Goal: Register for event/course

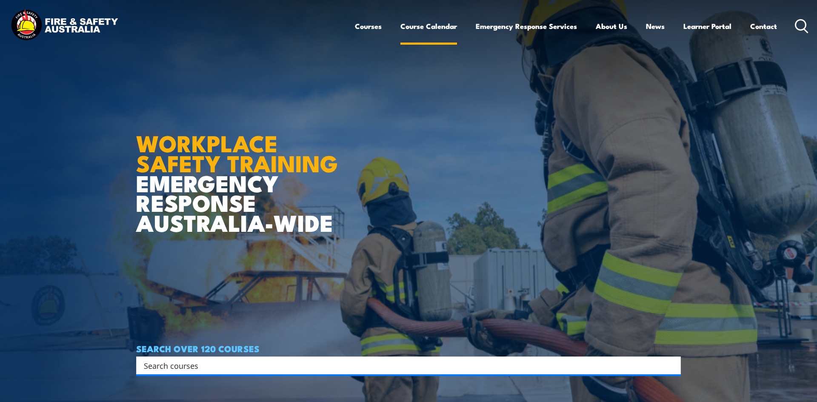
click at [438, 26] on link "Course Calendar" at bounding box center [429, 26] width 57 height 23
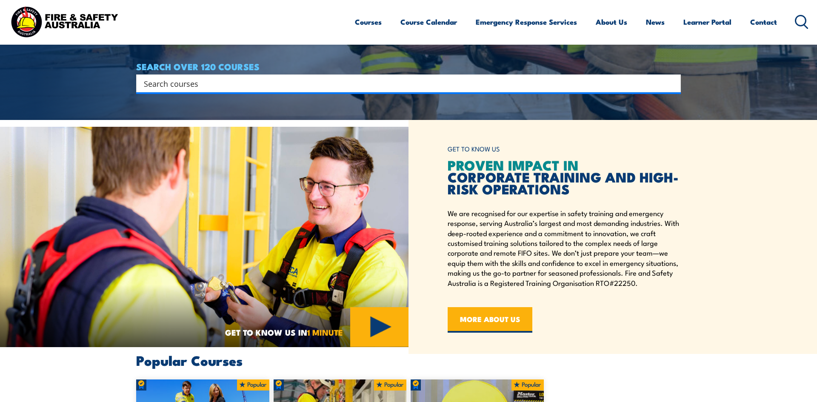
scroll to position [288, 0]
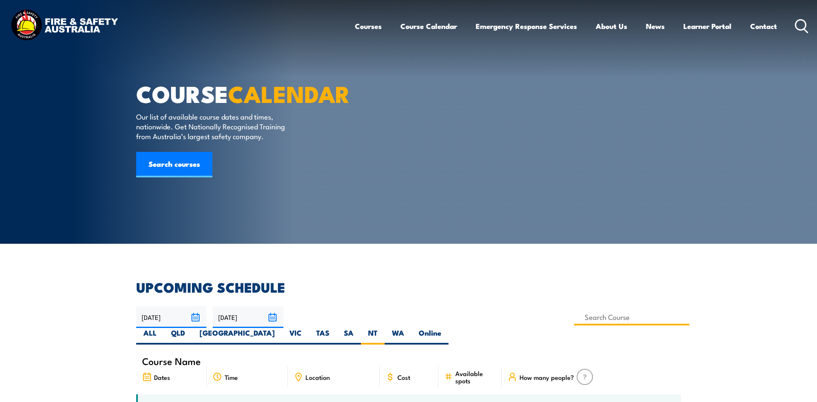
click at [574, 315] on input at bounding box center [631, 317] width 115 height 17
type input "Work Safely at Heights Training"
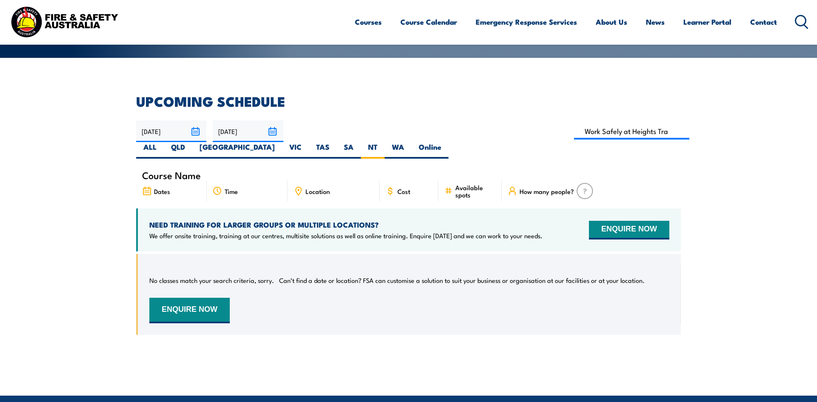
scroll to position [166, 0]
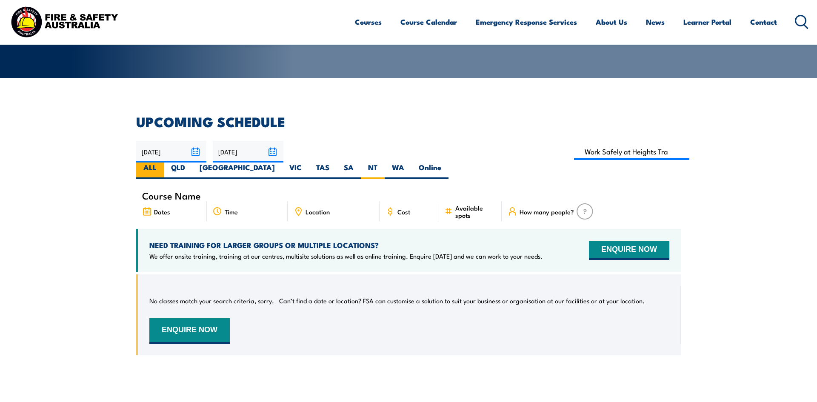
click at [164, 163] on label "ALL" at bounding box center [150, 171] width 28 height 17
click at [162, 163] on input "ALL" at bounding box center [160, 166] width 6 height 6
radio input "true"
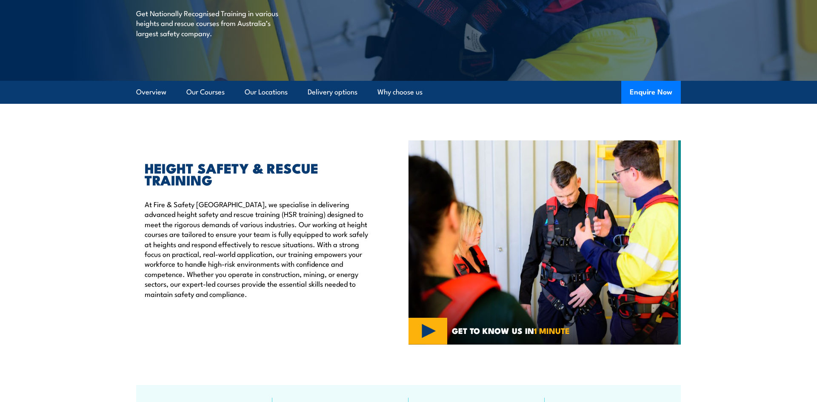
scroll to position [248, 0]
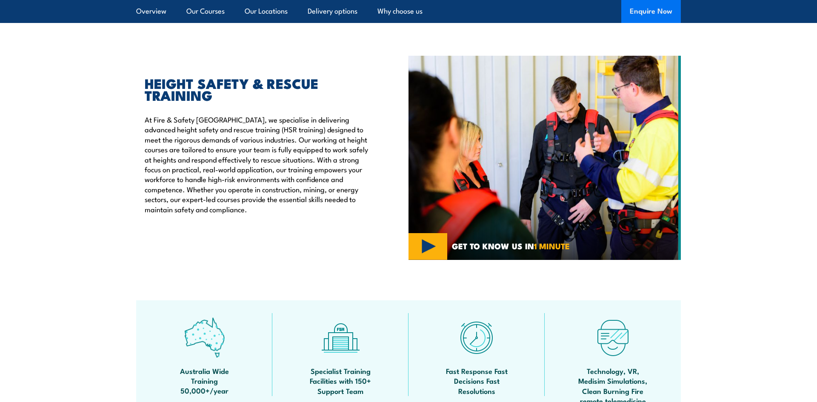
click at [655, 13] on button "Enquire Now" at bounding box center [652, 11] width 60 height 23
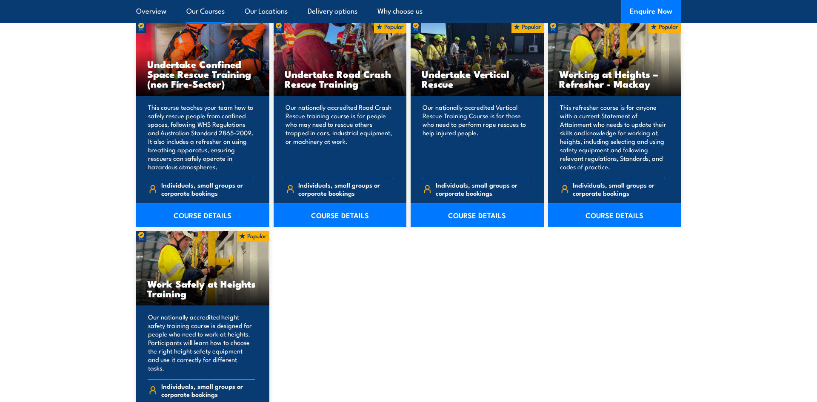
scroll to position [999, 0]
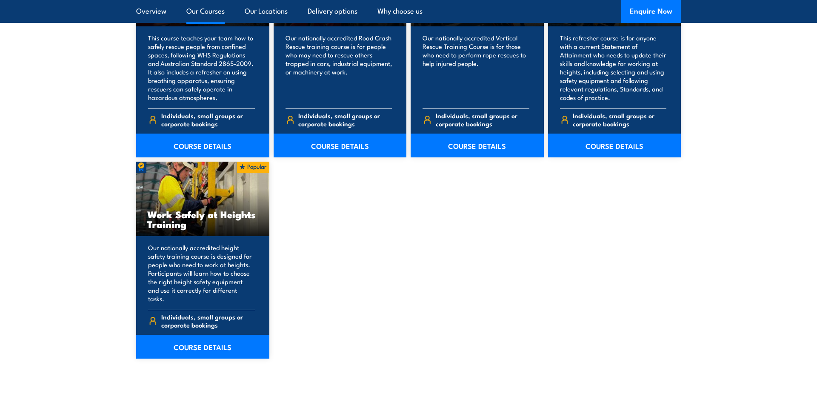
click at [202, 183] on div "Work Safely at Heights Training" at bounding box center [202, 199] width 133 height 74
click at [212, 341] on link "COURSE DETAILS" at bounding box center [202, 347] width 133 height 24
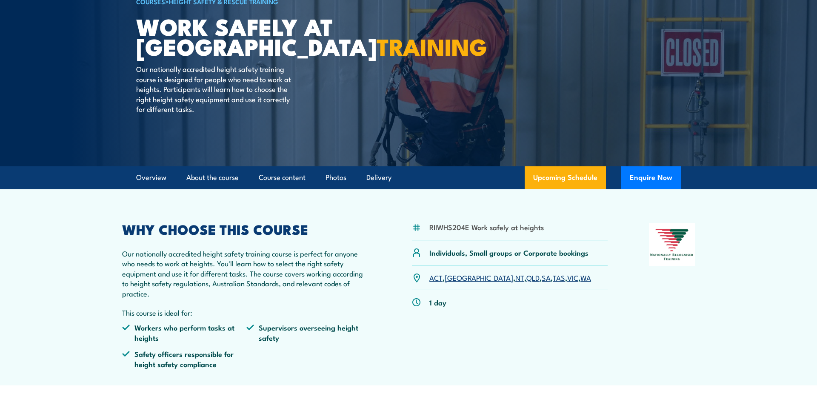
scroll to position [107, 0]
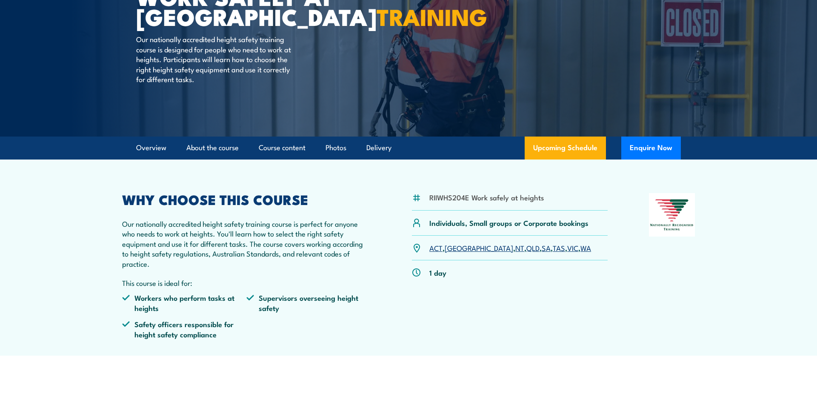
click at [516, 248] on link "NT" at bounding box center [520, 248] width 9 height 10
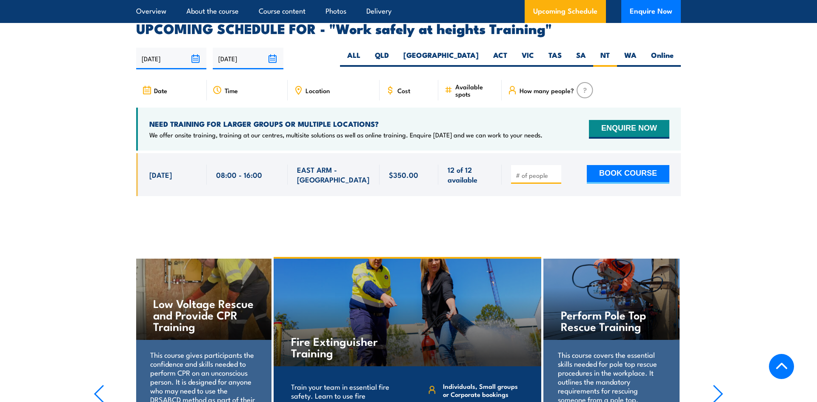
scroll to position [1235, 0]
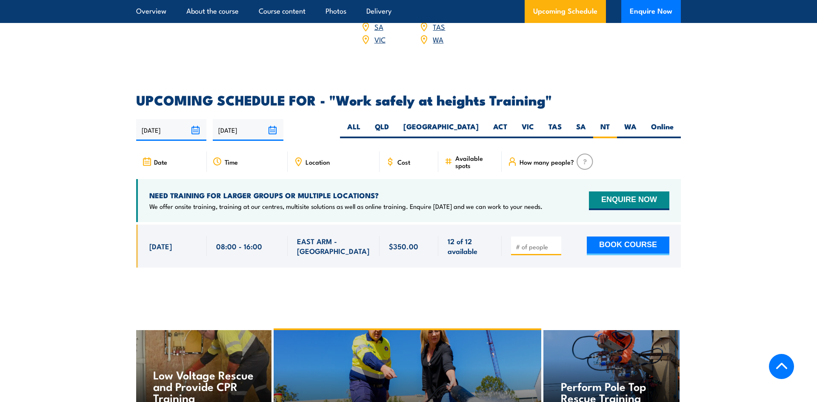
scroll to position [1269, 0]
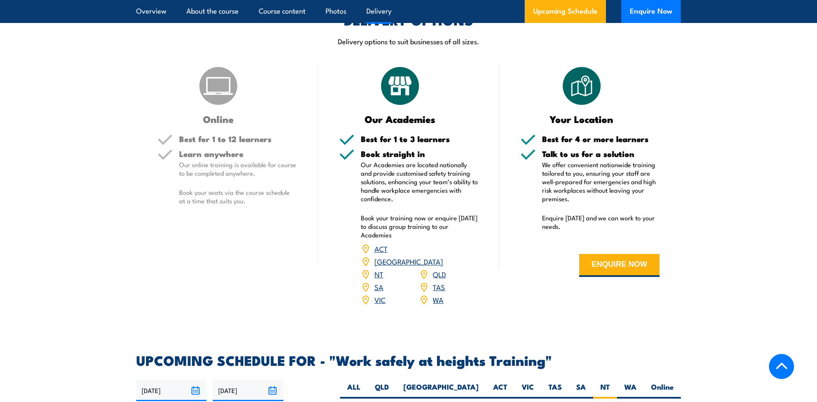
scroll to position [988, 0]
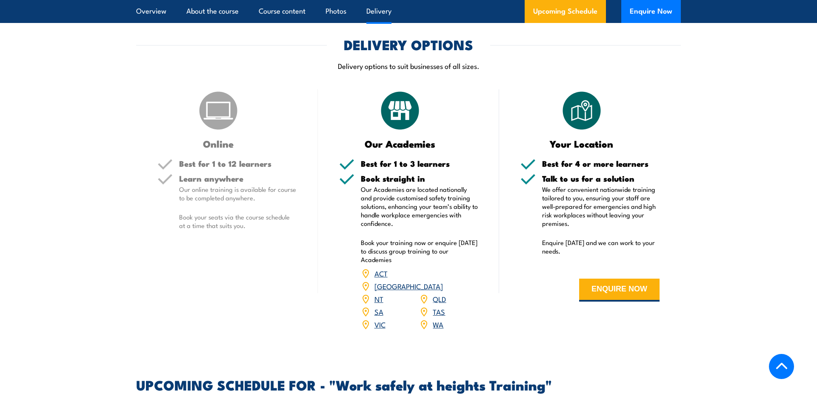
click at [353, 347] on div "COURSES > Height Safety & Rescue Training Work Safely at Heights TRAINING Our n…" at bounding box center [408, 94] width 817 height 2164
click at [604, 347] on div "COURSES > Height Safety & Rescue Training Work Safely at Heights TRAINING Our n…" at bounding box center [408, 94] width 817 height 2164
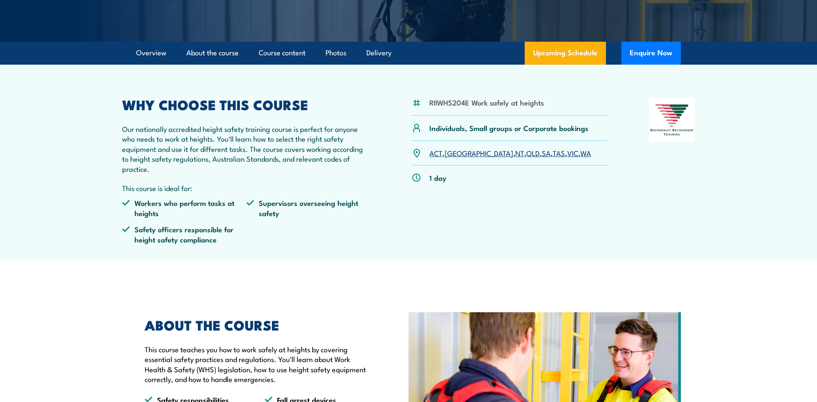
scroll to position [0, 0]
